Goal: Task Accomplishment & Management: Manage account settings

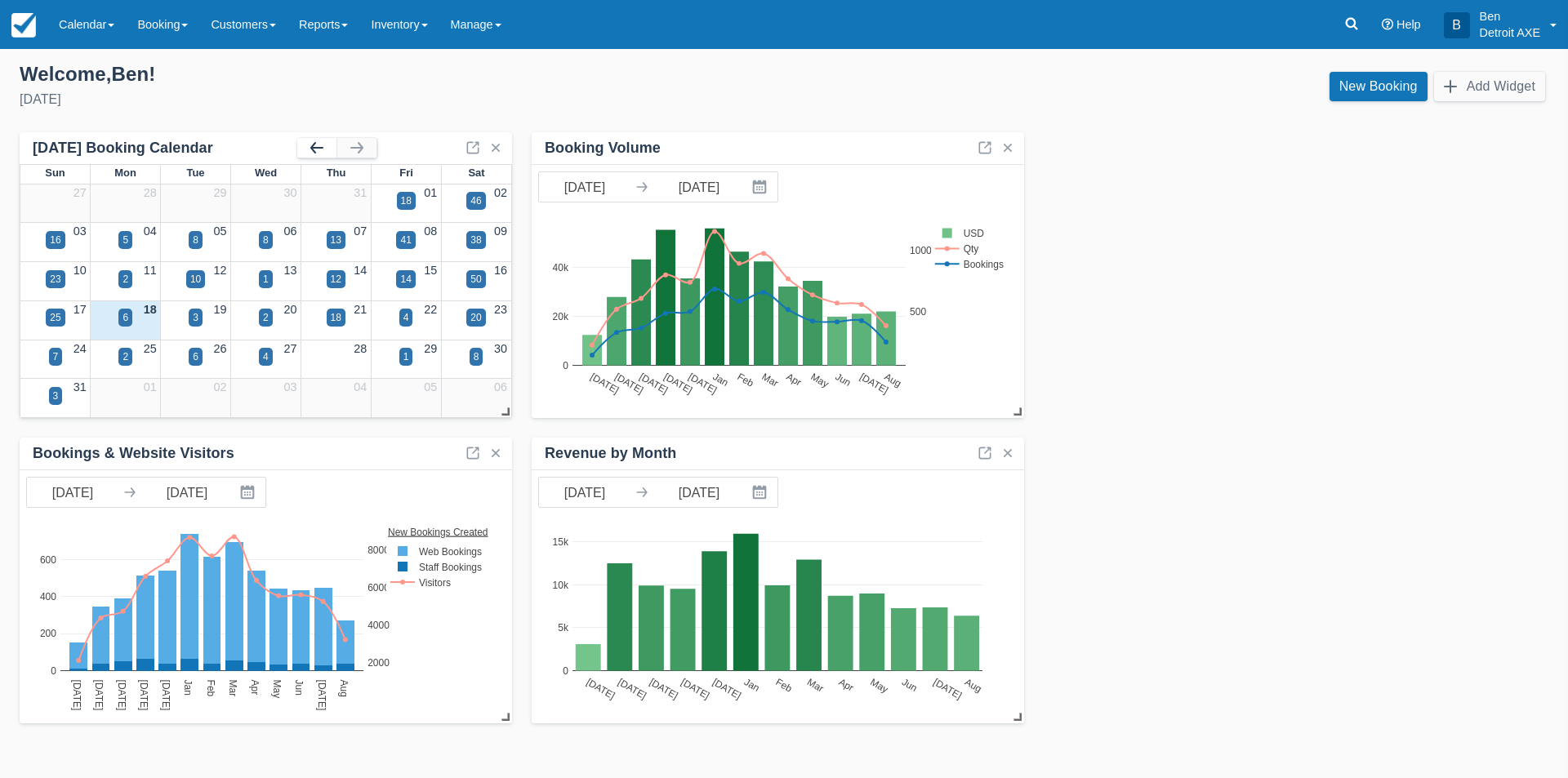
click at [312, 139] on button "button" at bounding box center [317, 147] width 39 height 20
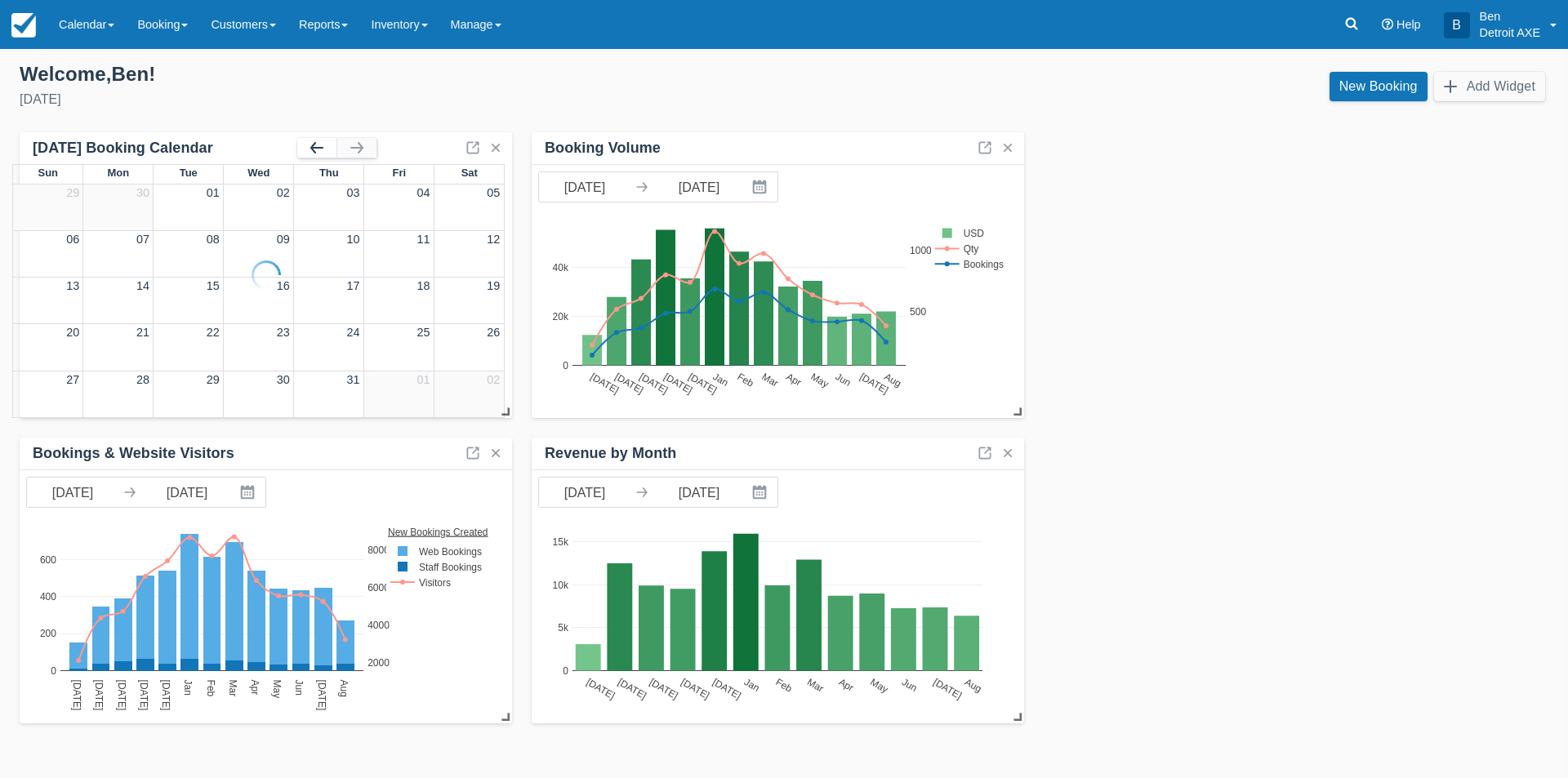
click at [312, 139] on button "button" at bounding box center [317, 147] width 39 height 20
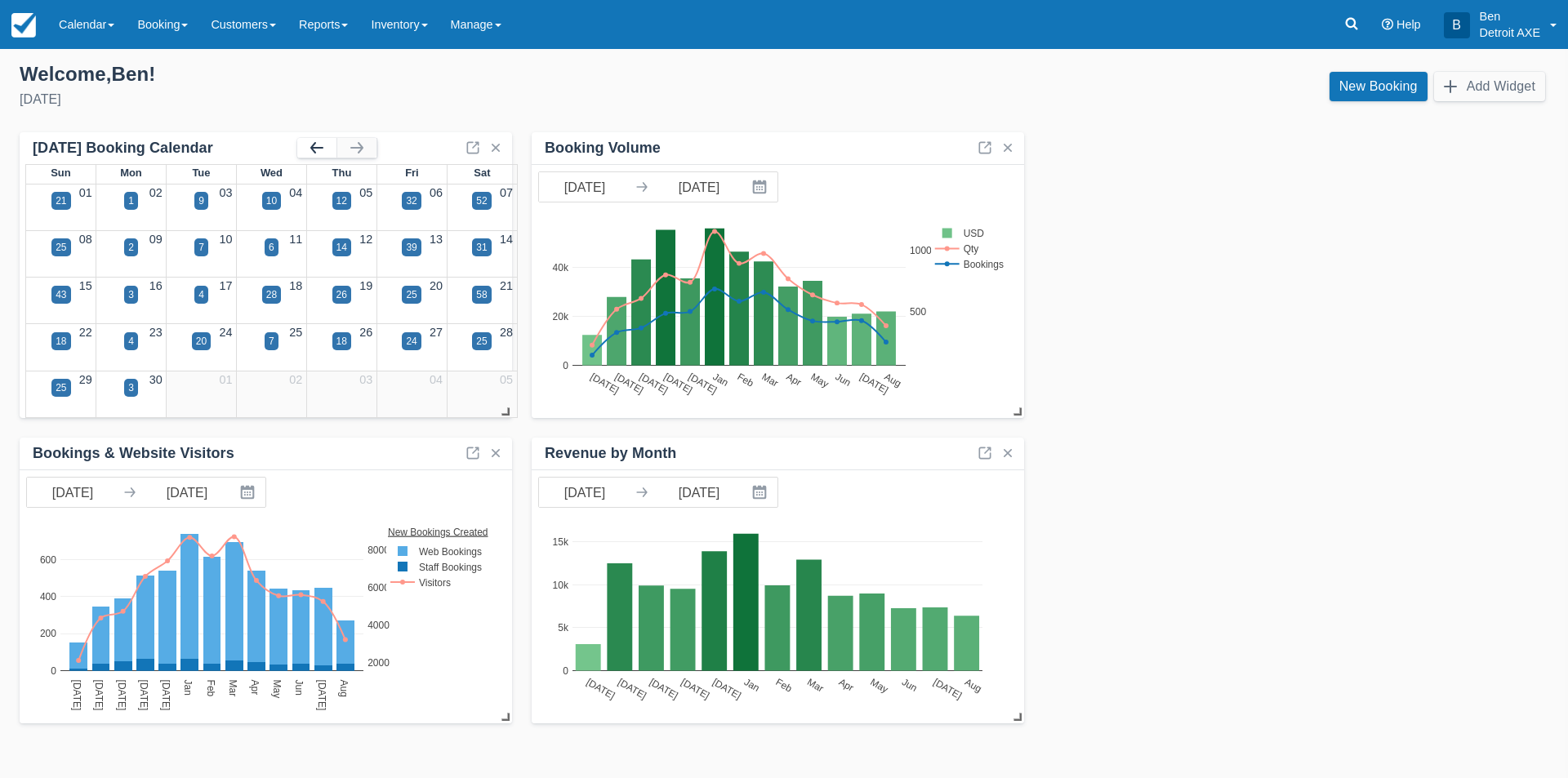
click at [312, 139] on button "button" at bounding box center [317, 147] width 39 height 20
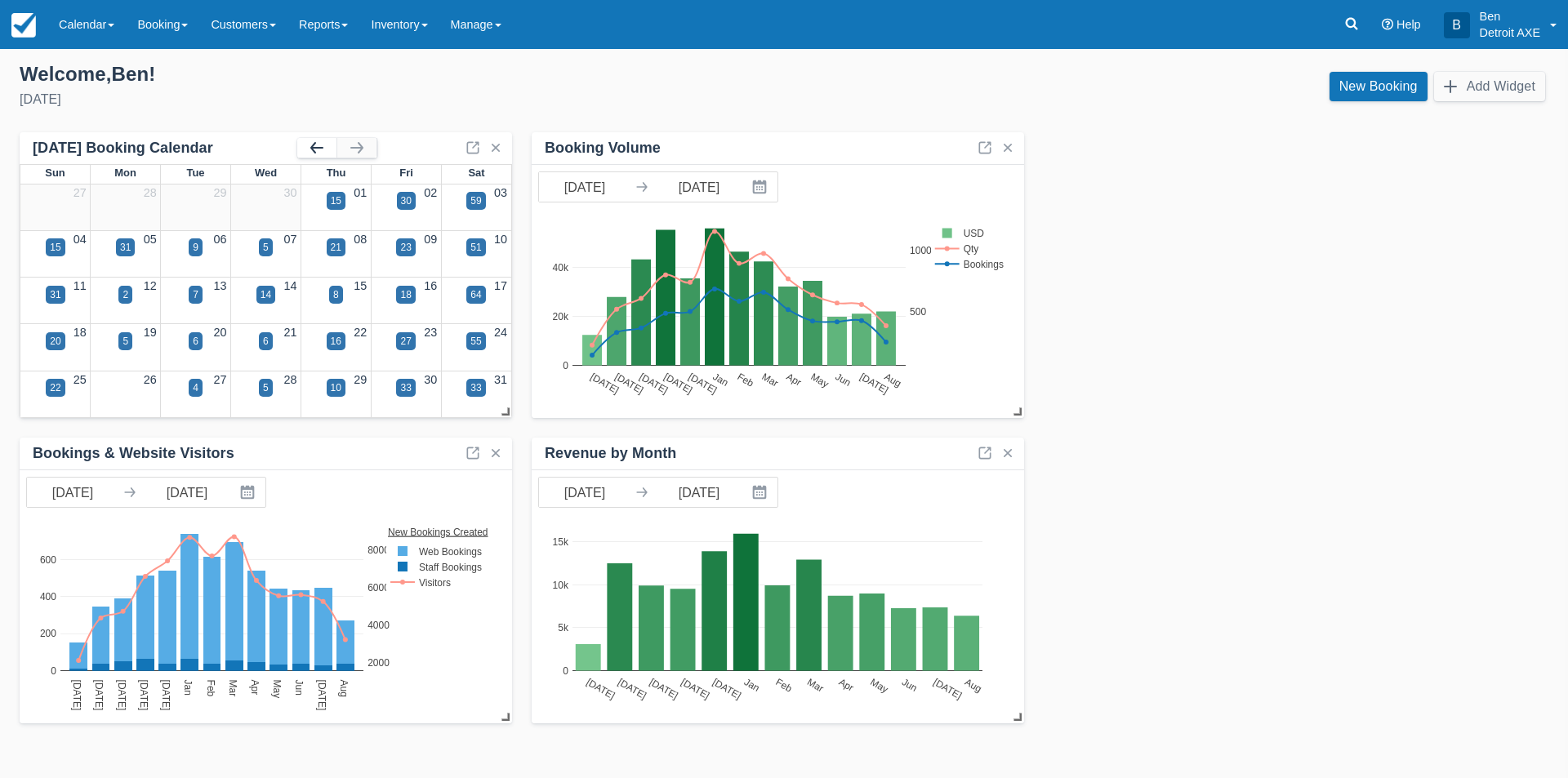
click at [312, 139] on button "button" at bounding box center [317, 147] width 39 height 20
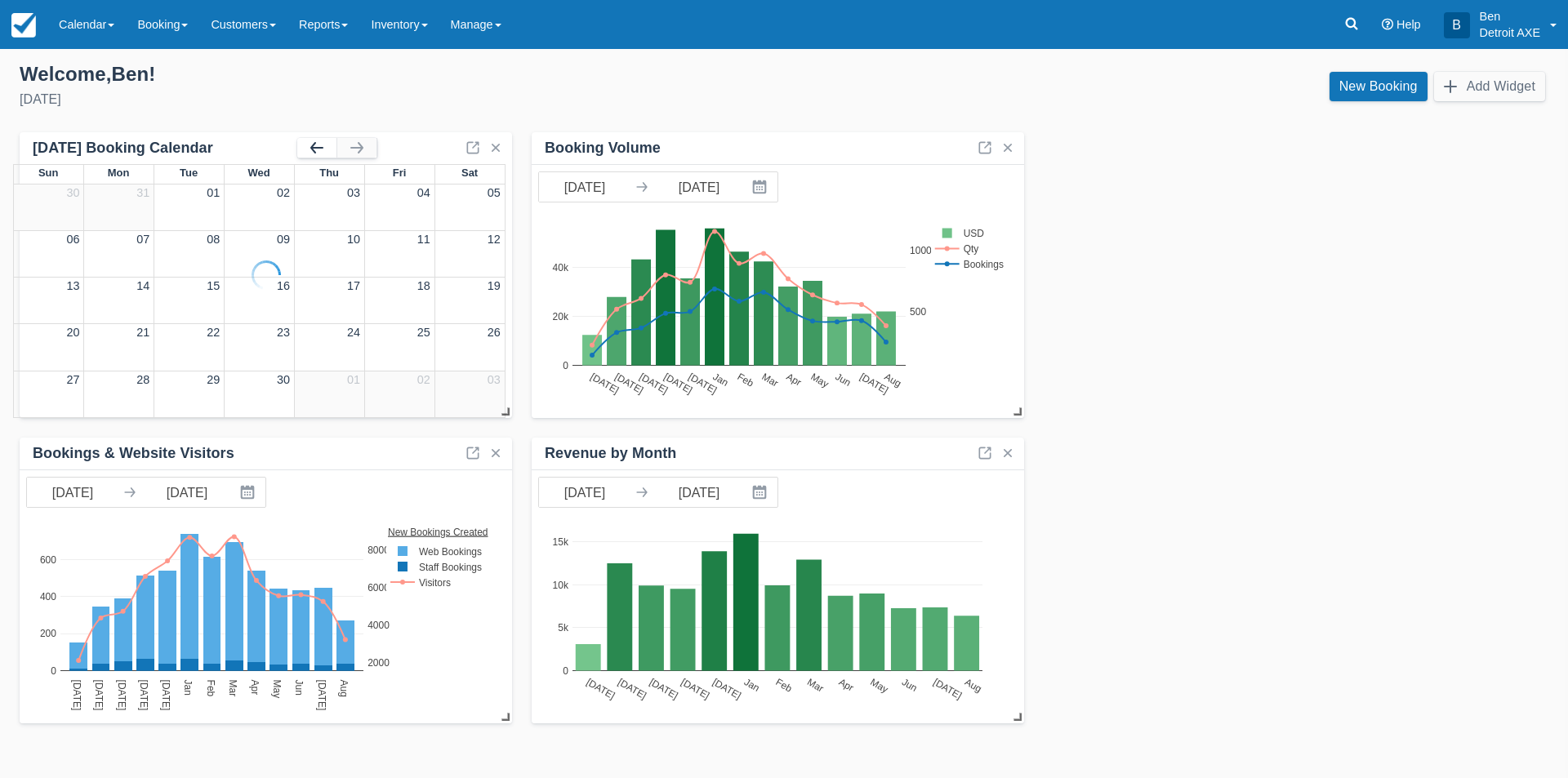
click at [312, 139] on button "button" at bounding box center [317, 147] width 39 height 20
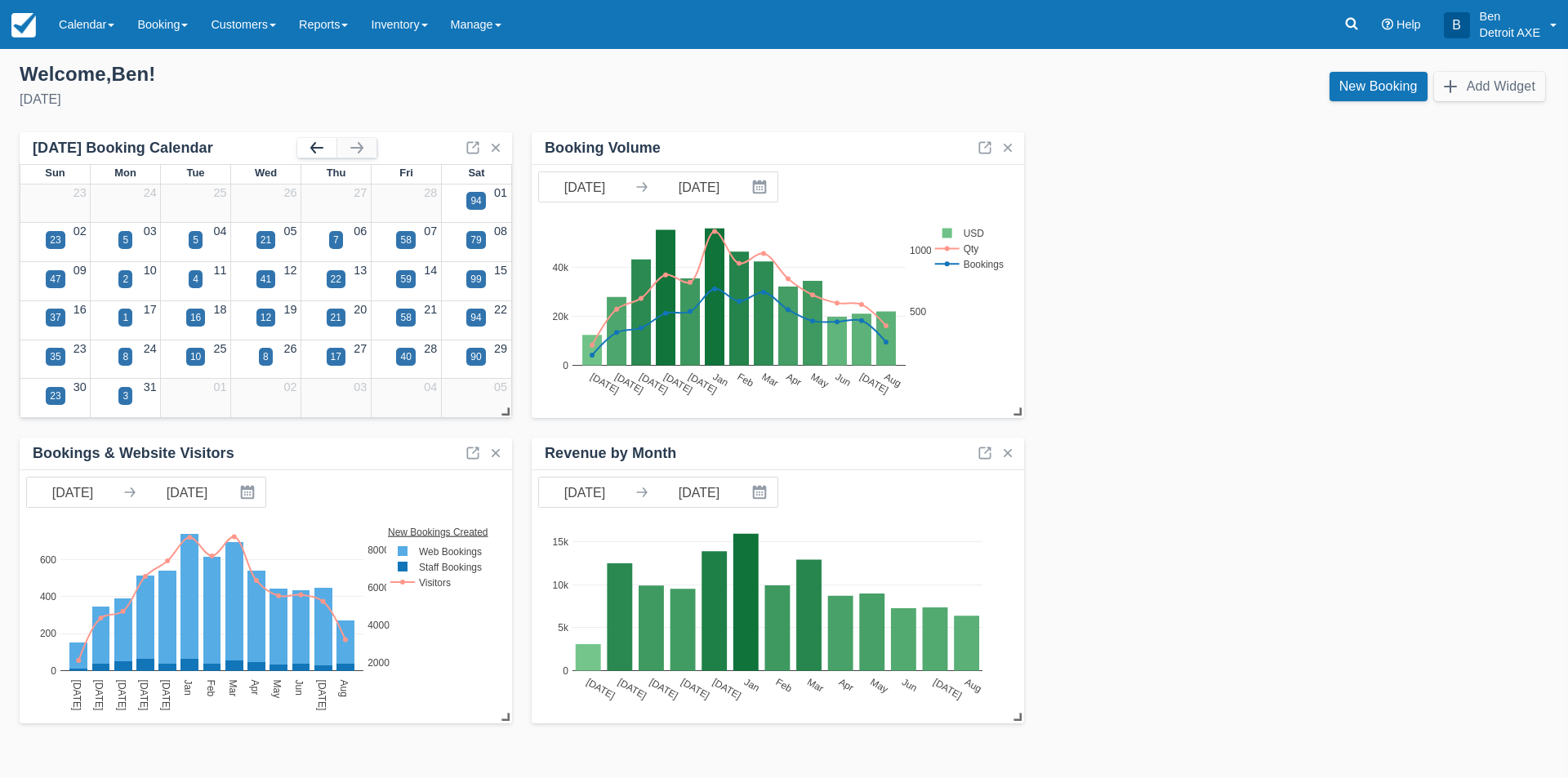
click at [312, 139] on button "button" at bounding box center [317, 147] width 39 height 20
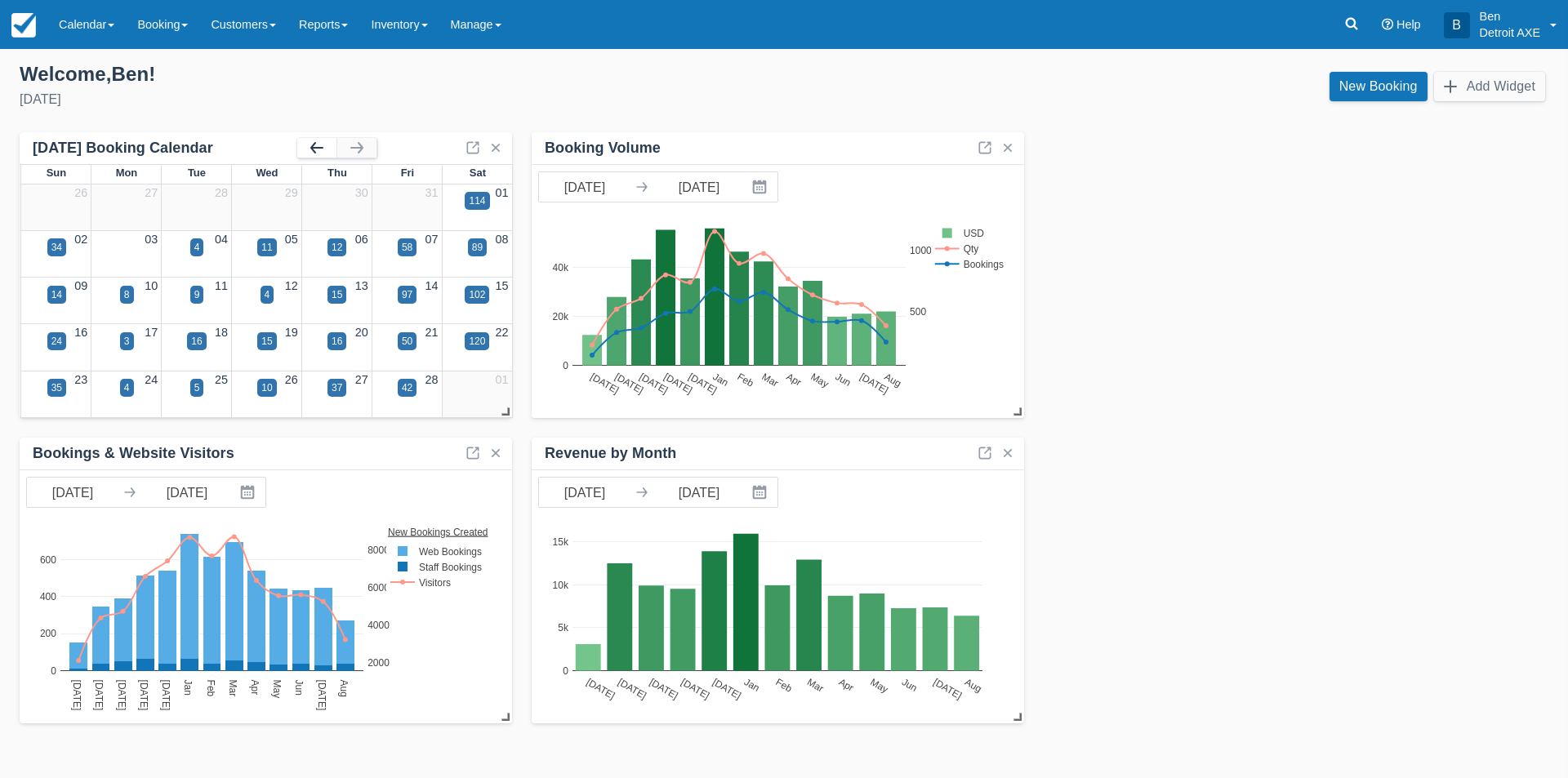
click at [312, 139] on button "button" at bounding box center [317, 147] width 39 height 20
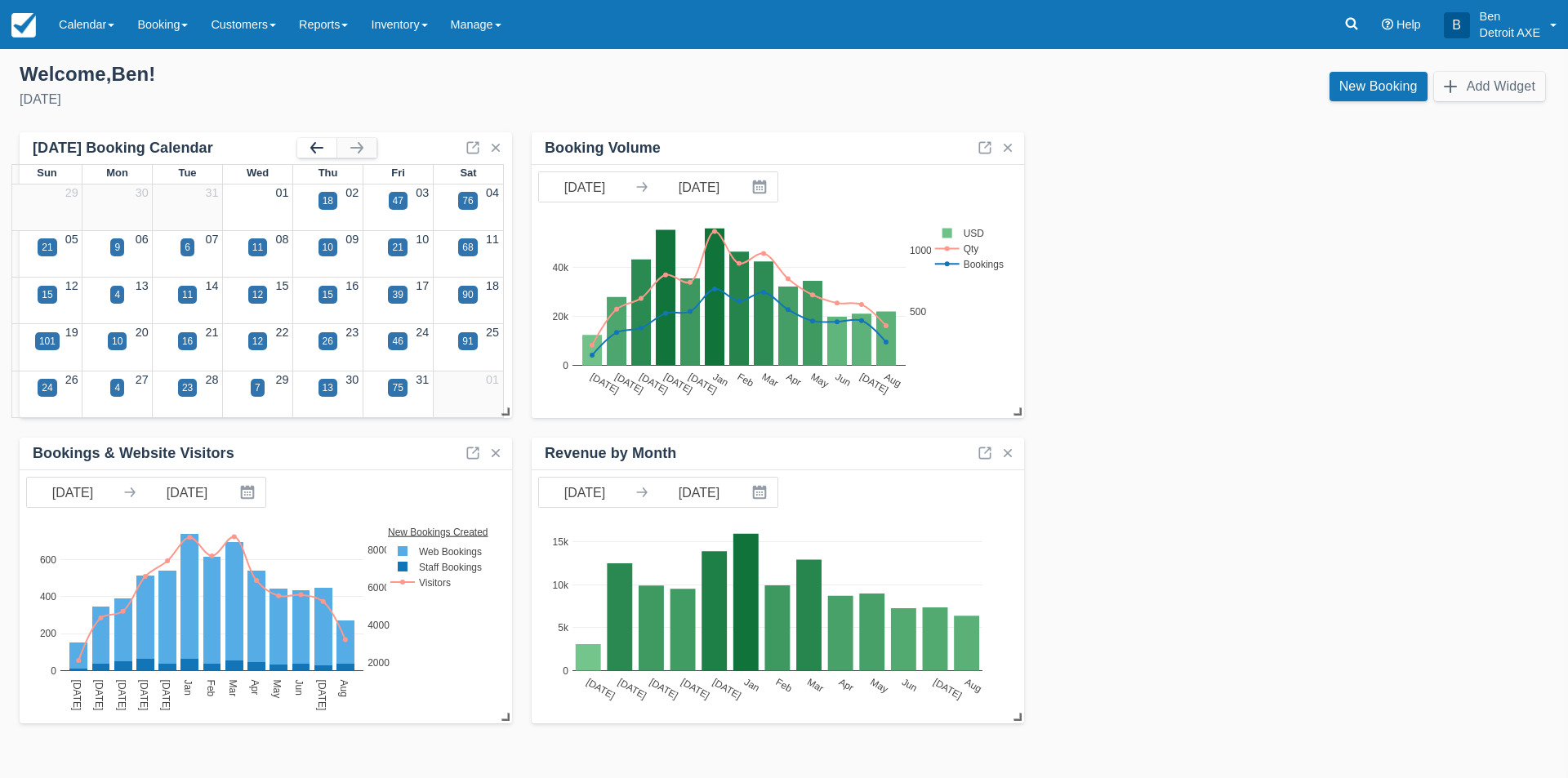
click at [312, 139] on button "button" at bounding box center [317, 147] width 39 height 20
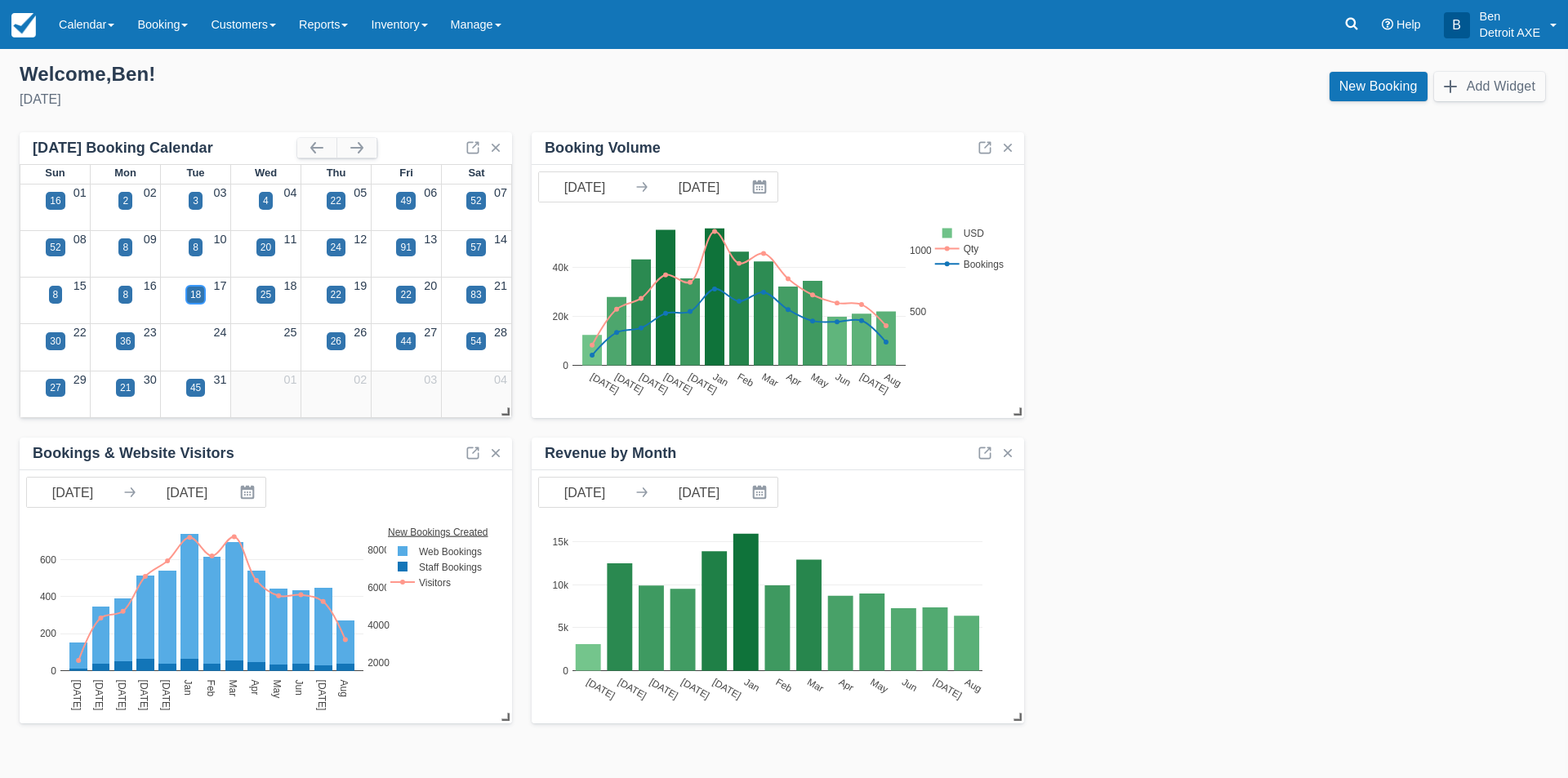
click at [191, 296] on div "18" at bounding box center [195, 295] width 11 height 15
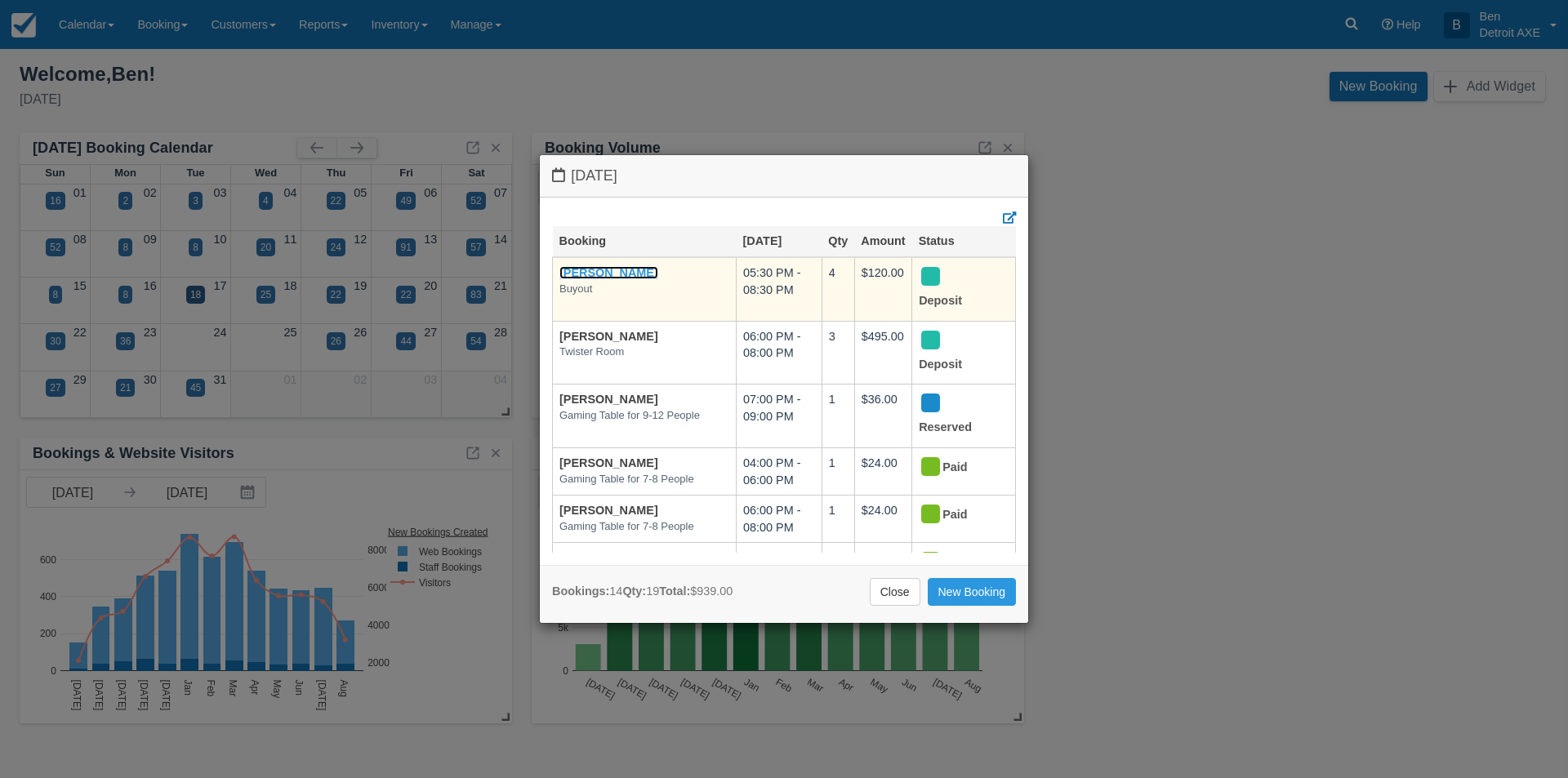
click at [625, 271] on link "[PERSON_NAME]" at bounding box center [609, 273] width 99 height 13
